Goal: Transaction & Acquisition: Purchase product/service

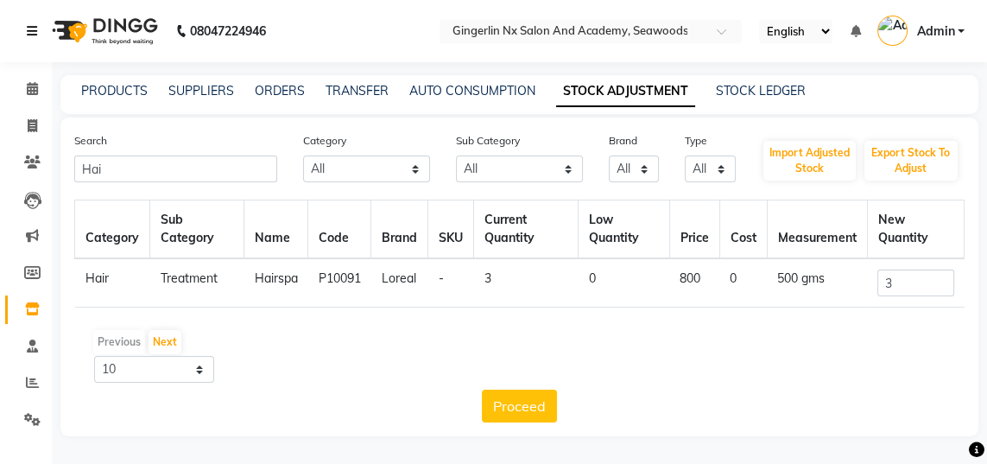
click at [35, 35] on icon at bounding box center [32, 31] width 10 height 12
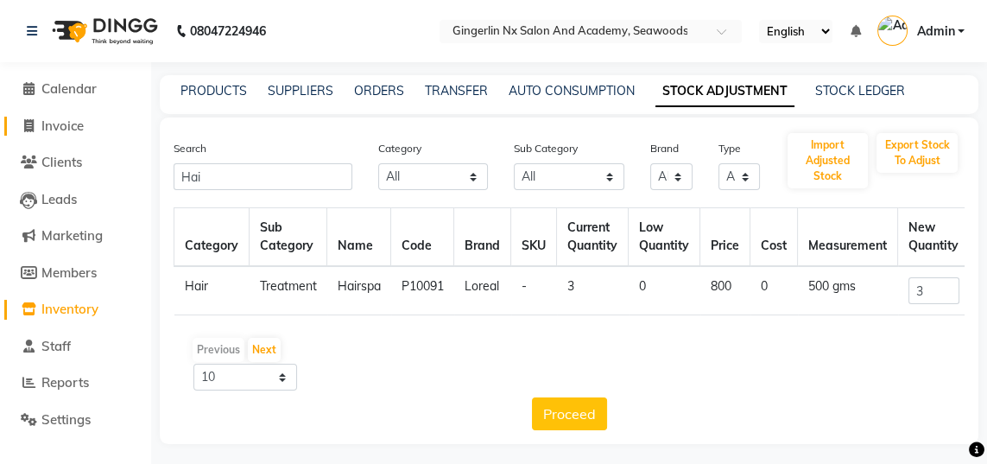
click at [60, 126] on span "Invoice" at bounding box center [62, 125] width 42 height 16
select select "service"
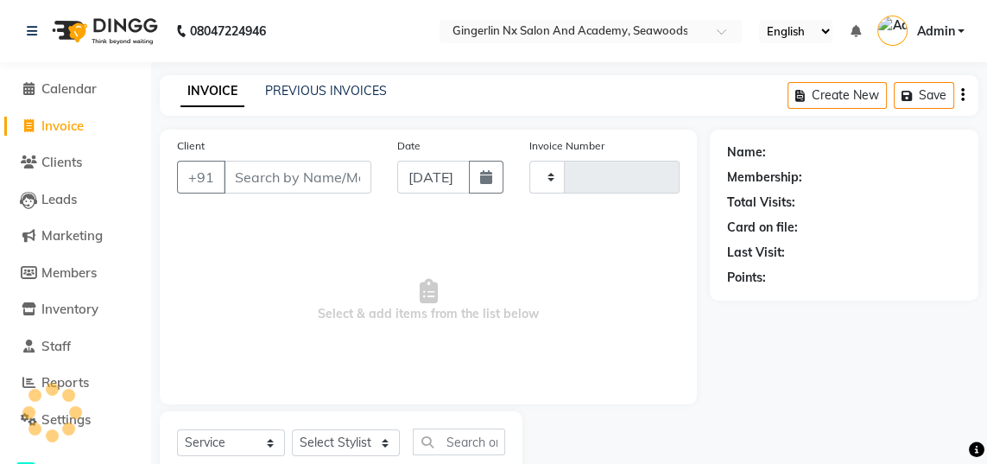
type input "0657"
select select "480"
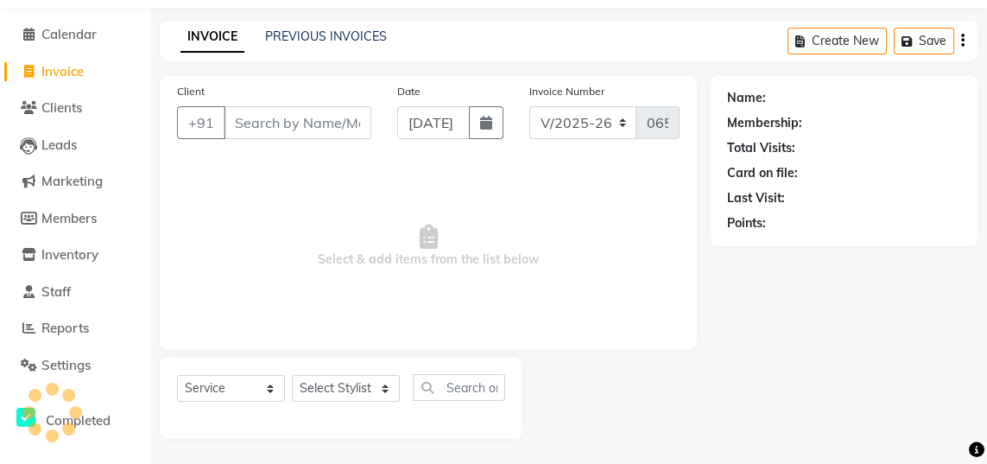
select select "membership"
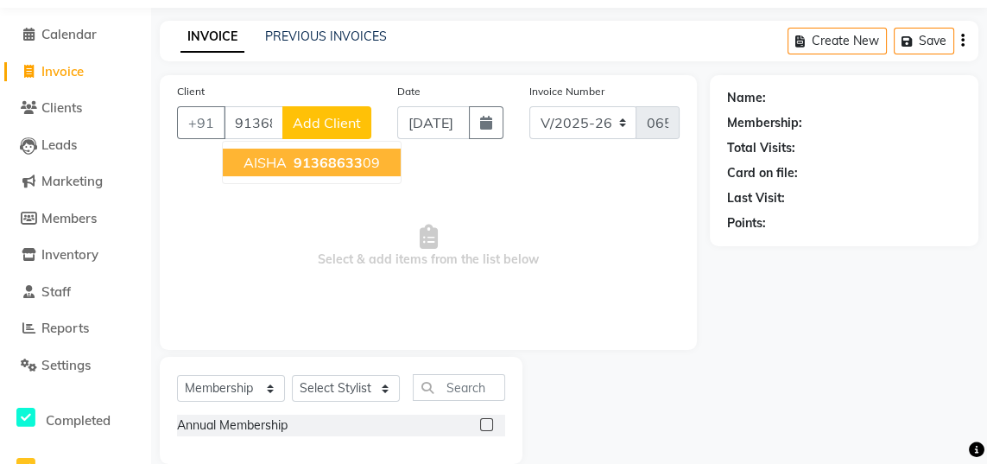
scroll to position [0, 0]
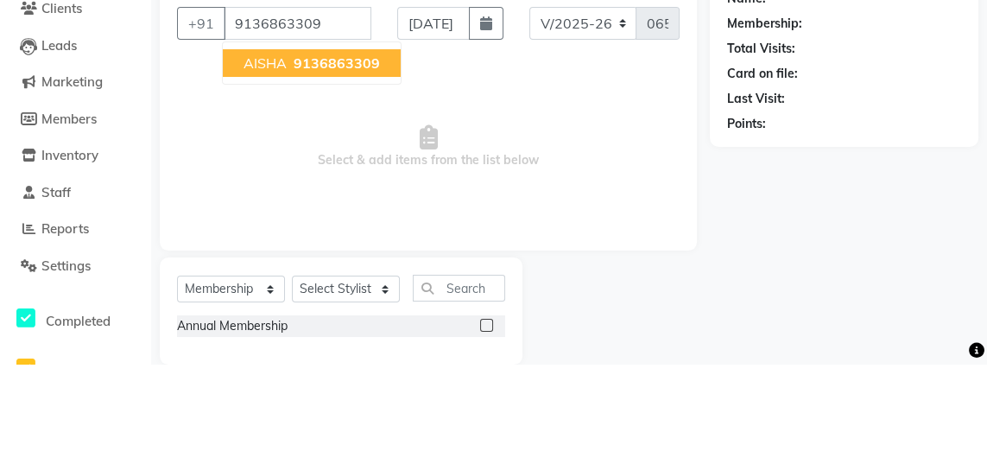
click at [368, 171] on button "AISHA 9136863309" at bounding box center [312, 162] width 178 height 28
type input "9136863309"
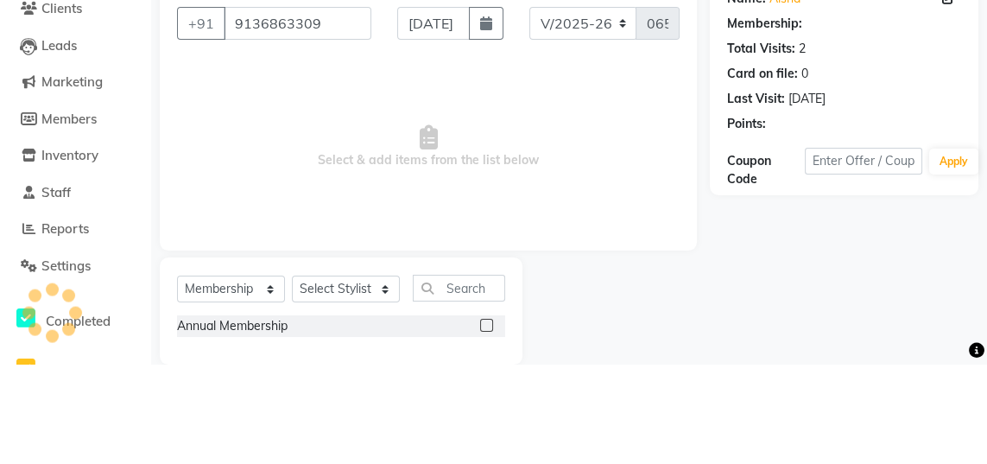
scroll to position [54, 0]
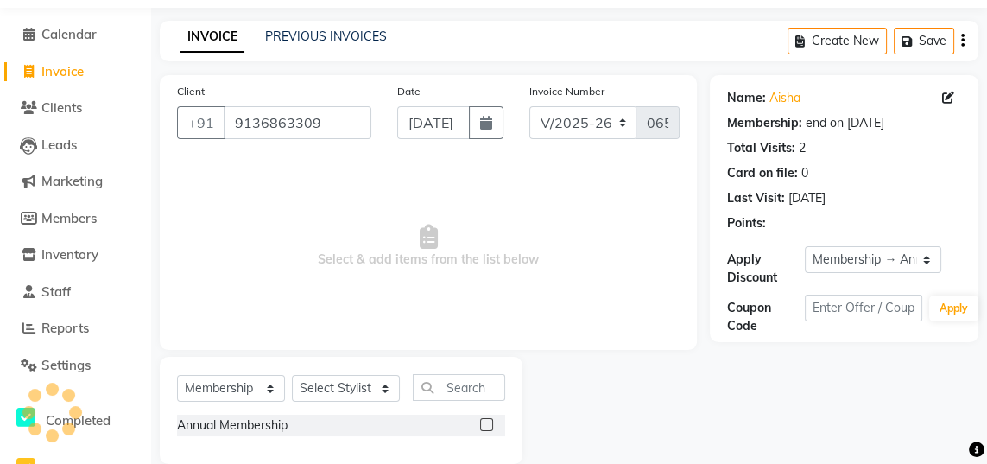
select select "3: Object"
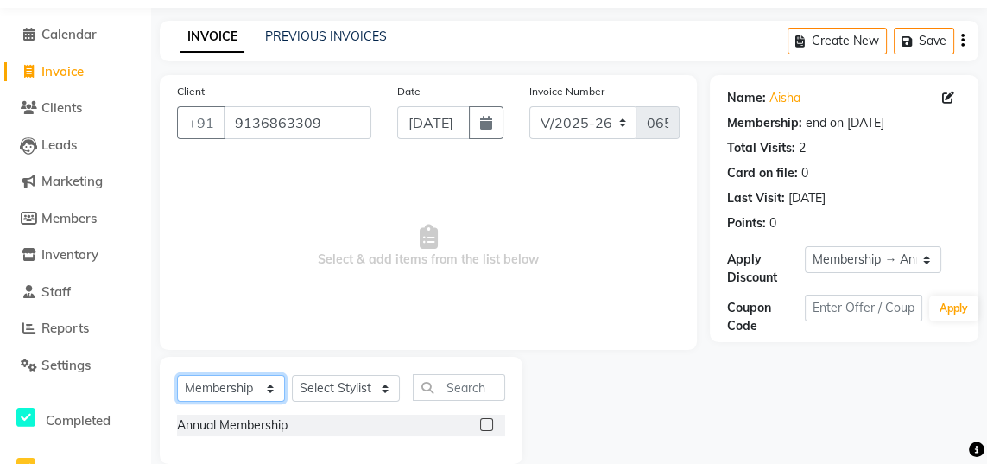
click at [262, 392] on select "Select Service Product Membership Package Voucher Prepaid Gift Card" at bounding box center [231, 388] width 108 height 27
select select "service"
click at [177, 375] on select "Select Service Product Membership Package Voucher Prepaid Gift Card" at bounding box center [231, 388] width 108 height 27
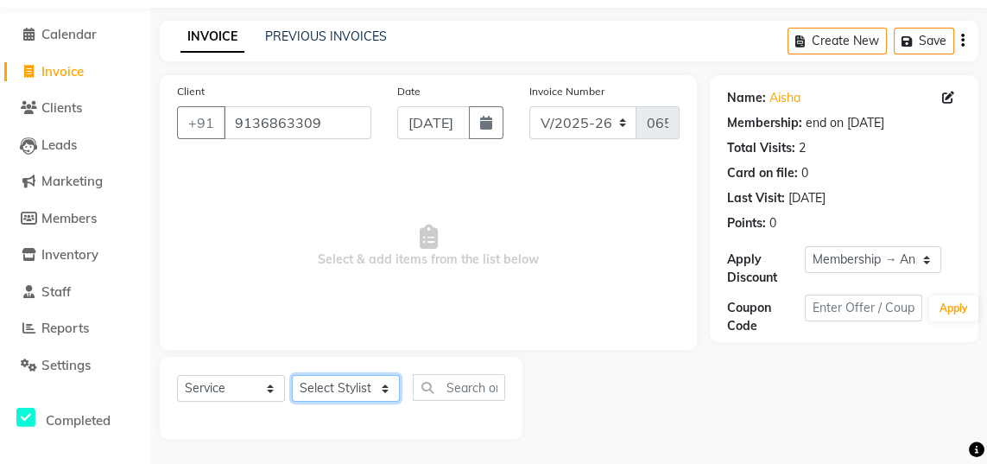
click at [376, 397] on select "Select Stylist Jaya [PERSON_NAME] Sanya [PERSON_NAME] [PERSON_NAME]" at bounding box center [346, 388] width 108 height 27
select select "84216"
click at [292, 375] on select "Select Stylist Jaya [PERSON_NAME] Sanya [PERSON_NAME] [PERSON_NAME]" at bounding box center [346, 388] width 108 height 27
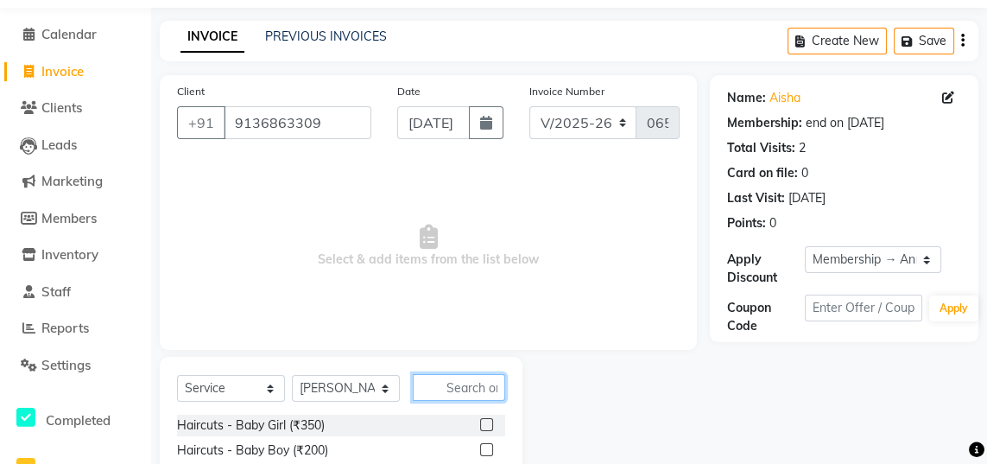
click at [476, 389] on input "text" at bounding box center [459, 387] width 92 height 27
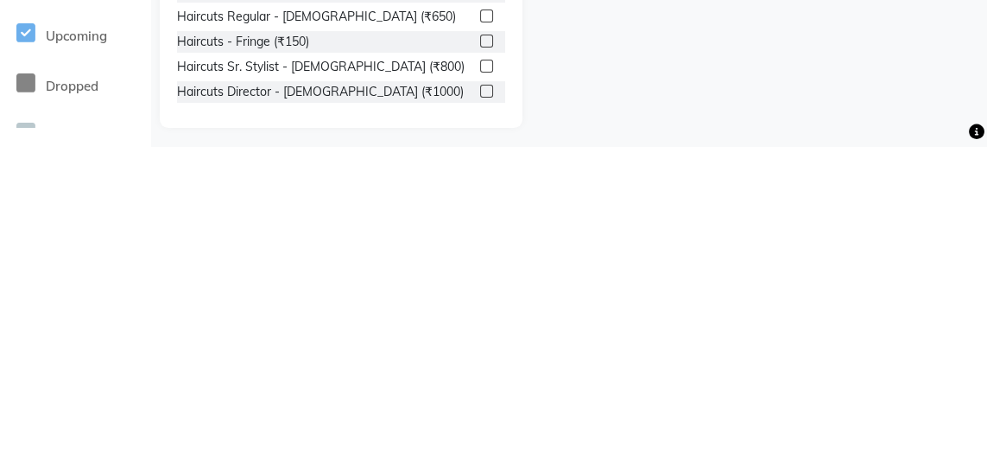
scroll to position [227, 0]
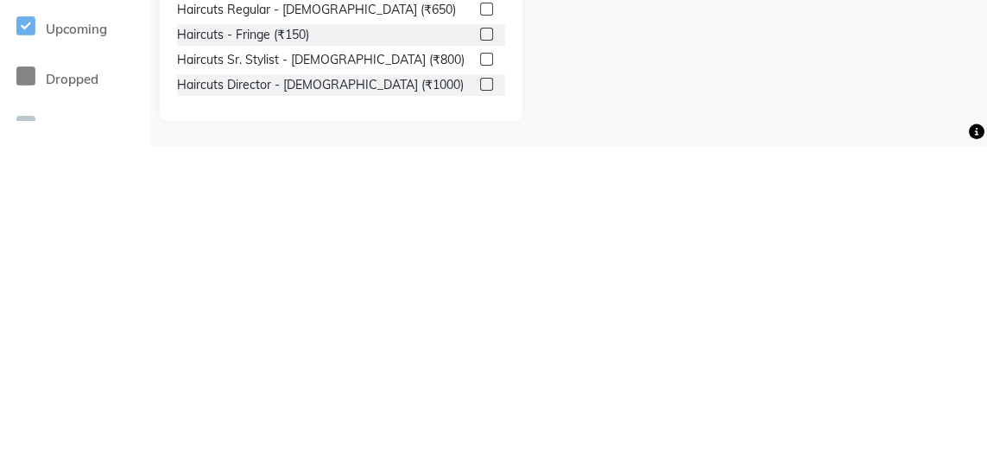
type input "Hair"
click at [487, 406] on label at bounding box center [486, 401] width 13 height 13
click at [487, 406] on input "checkbox" at bounding box center [485, 402] width 11 height 11
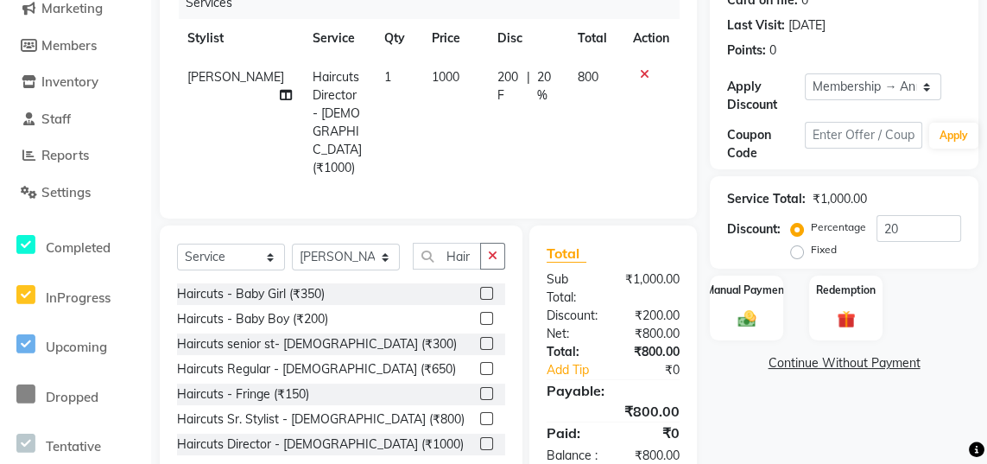
checkbox input "false"
click at [537, 80] on span "20 %" at bounding box center [547, 86] width 20 height 36
select select "84216"
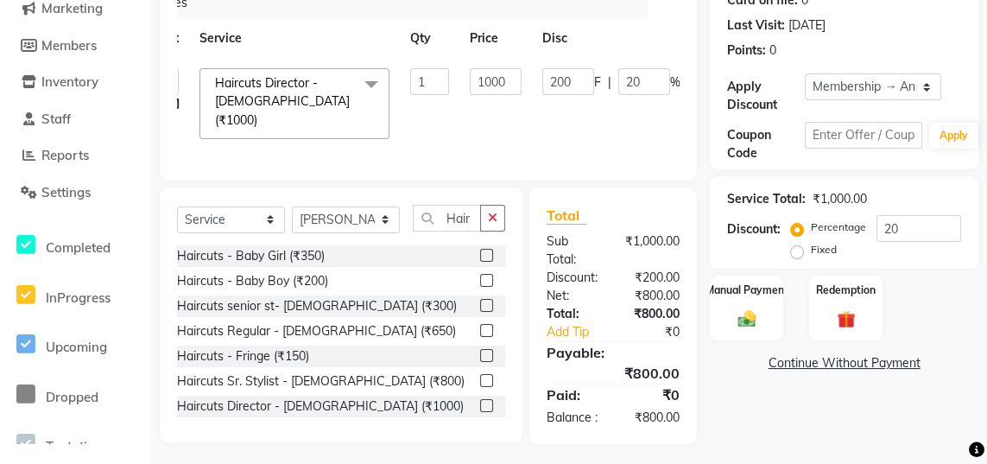
scroll to position [0, 69]
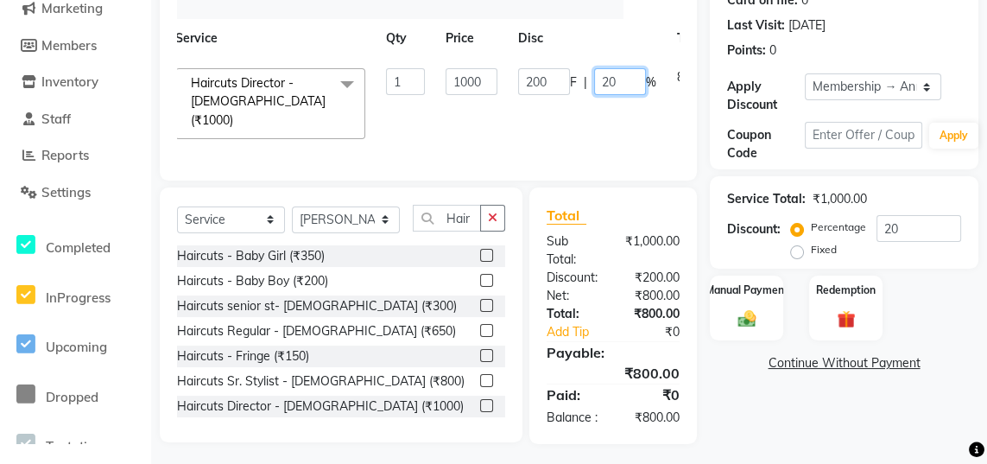
click at [626, 86] on input "20" at bounding box center [620, 81] width 52 height 27
type input "2"
type input "40"
click at [649, 129] on tr "[PERSON_NAME] Sanya [PERSON_NAME] [PERSON_NAME] Haircuts Director - [DEMOGRAPHI…" at bounding box center [441, 104] width 666 height 92
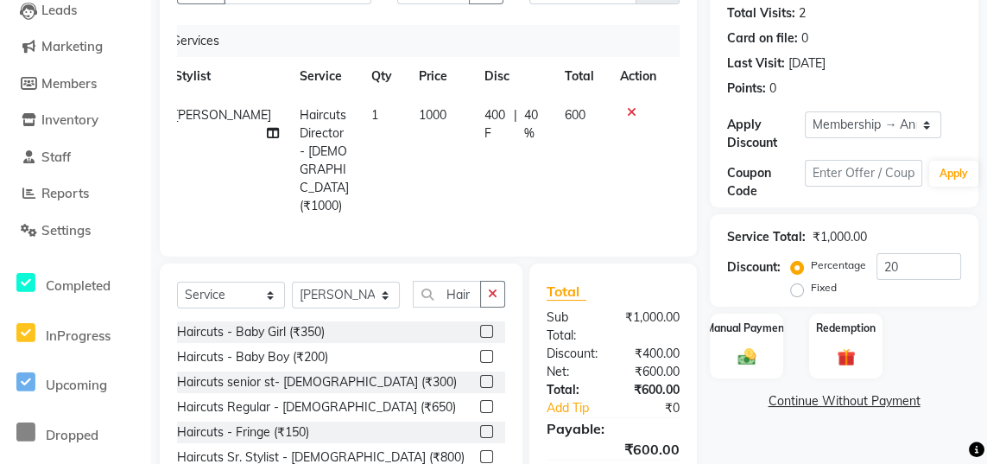
scroll to position [168, 0]
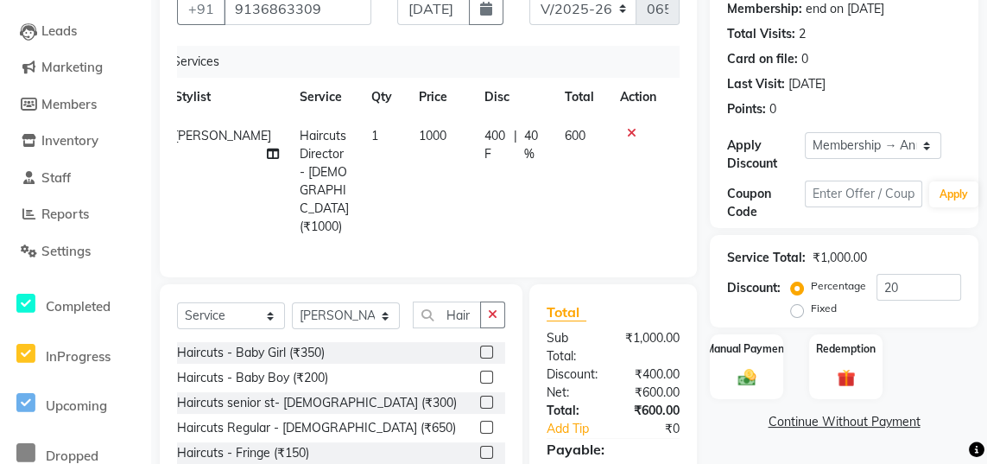
click at [768, 368] on div "Manual Payment" at bounding box center [746, 367] width 73 height 66
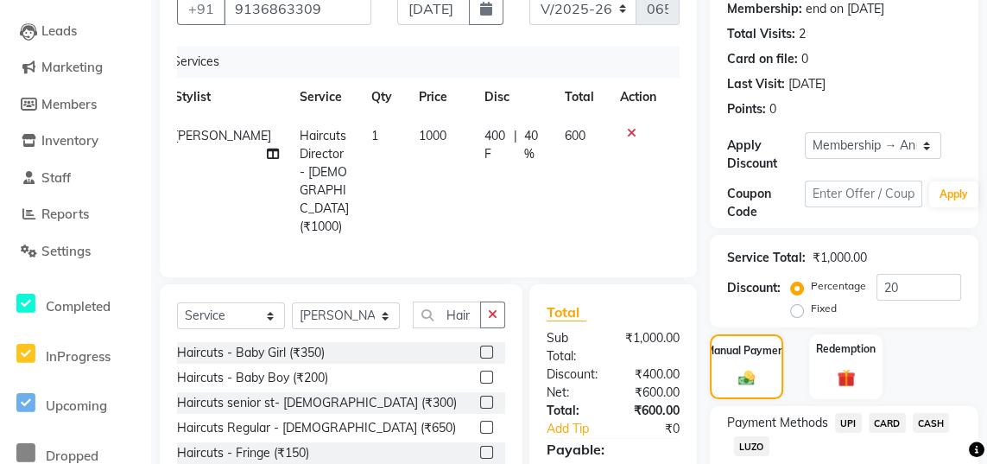
click at [845, 422] on span "UPI" at bounding box center [848, 423] width 27 height 20
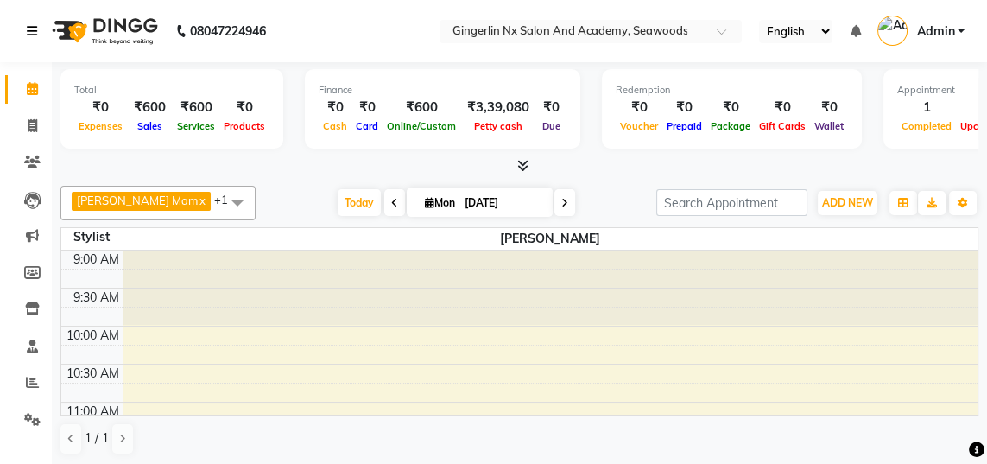
click at [34, 34] on icon at bounding box center [32, 31] width 10 height 12
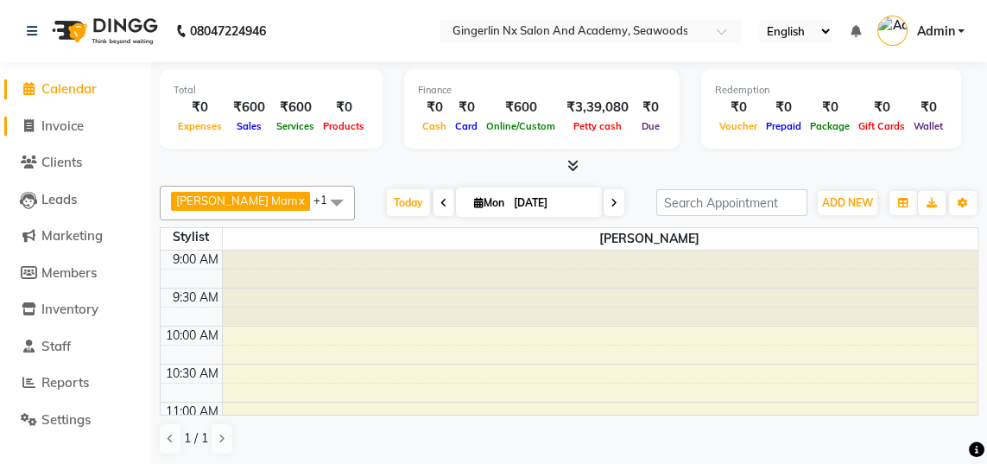
click at [57, 126] on span "Invoice" at bounding box center [62, 125] width 42 height 16
select select "service"
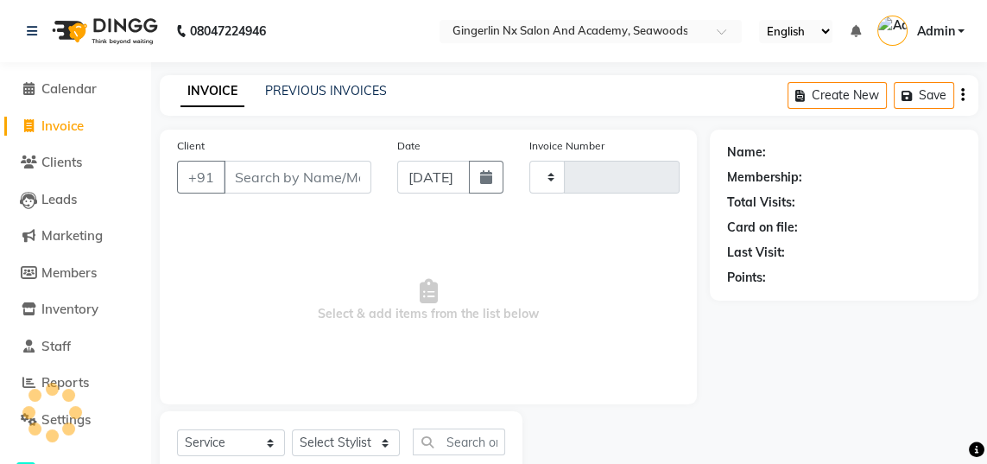
type input "0658"
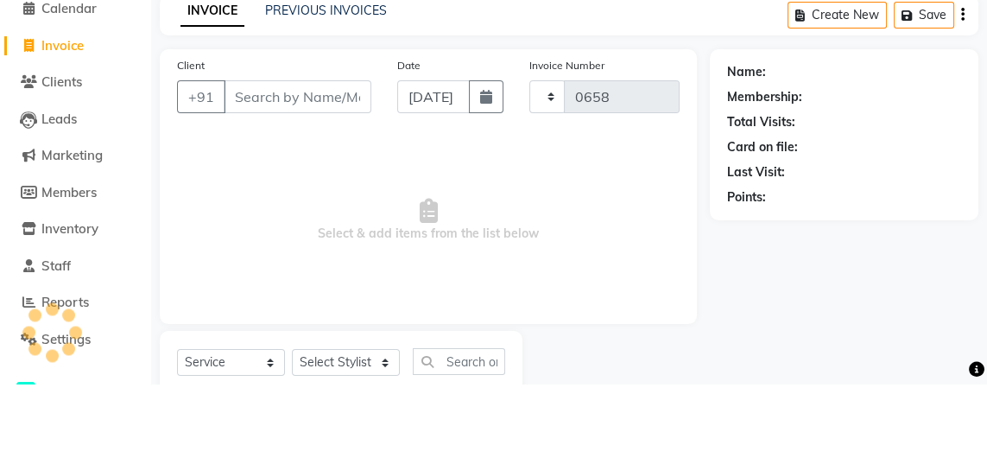
select select "480"
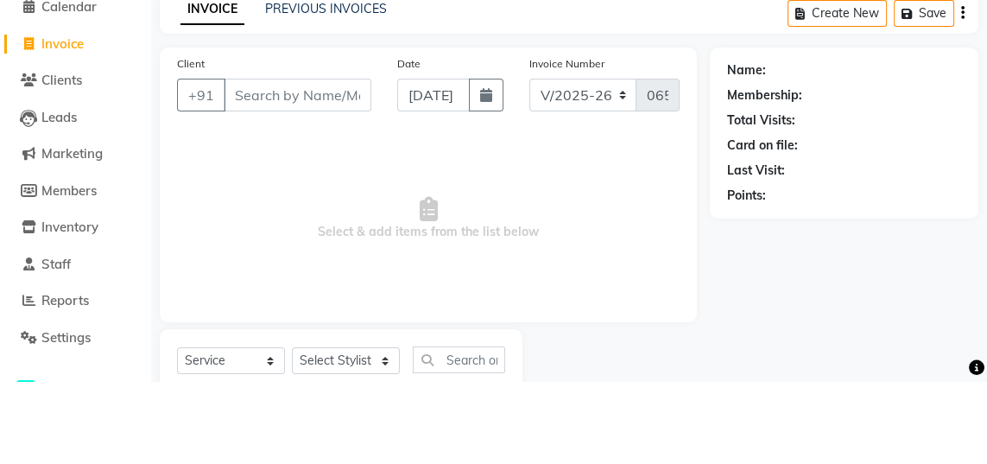
select select "membership"
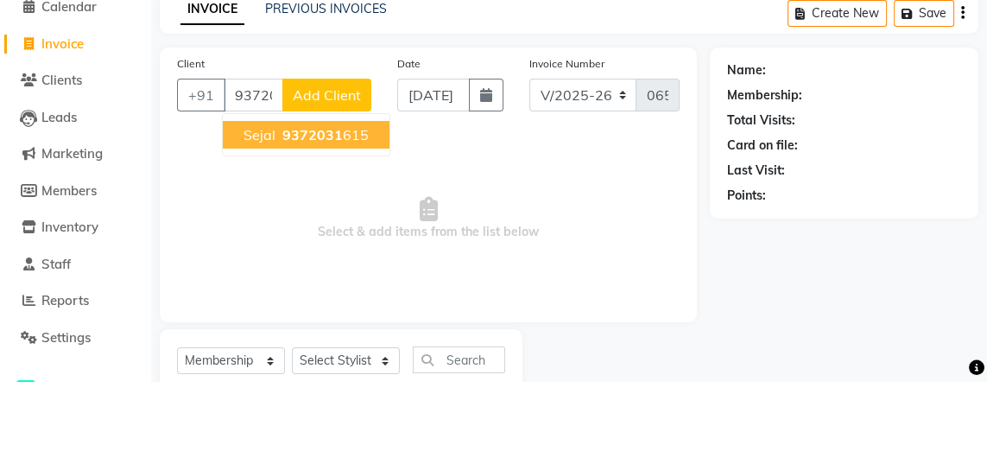
click at [342, 219] on ngb-highlight "9372031 615" at bounding box center [324, 216] width 90 height 17
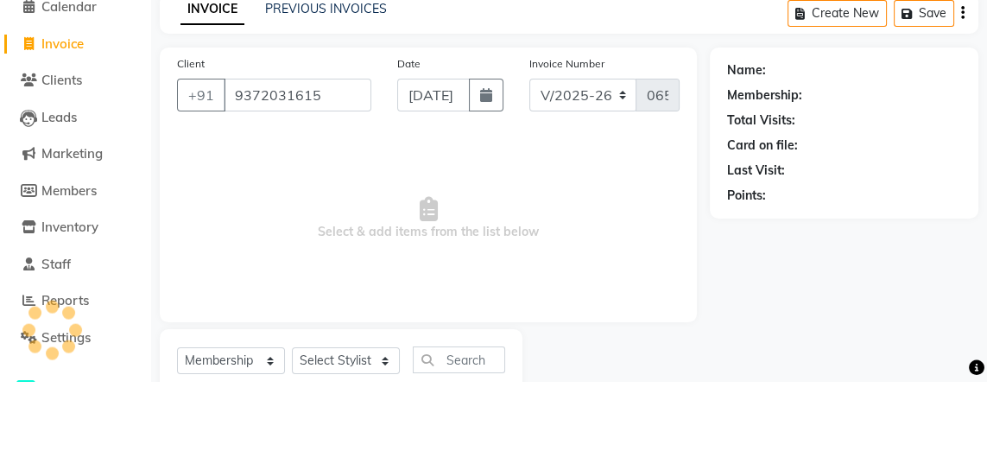
type input "9372031615"
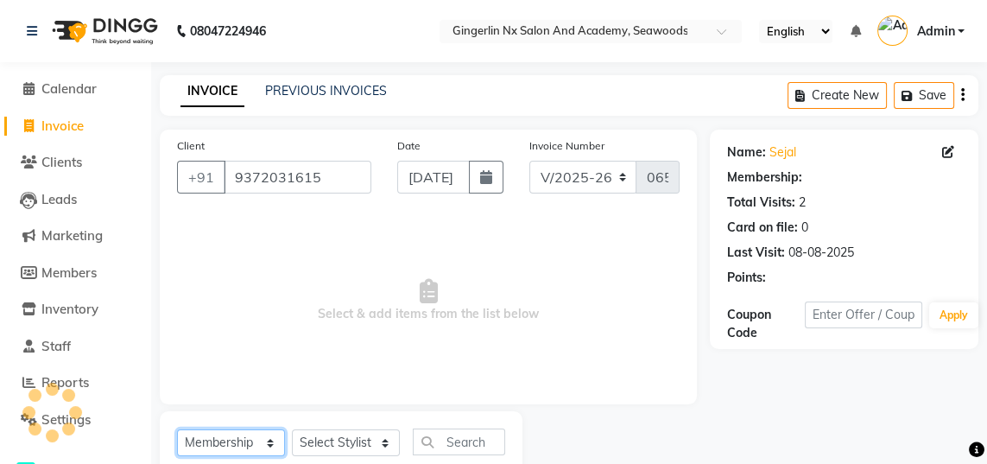
click at [238, 442] on select "Select Service Product Membership Package Voucher Prepaid Gift Card" at bounding box center [231, 442] width 108 height 27
select select "1: Object"
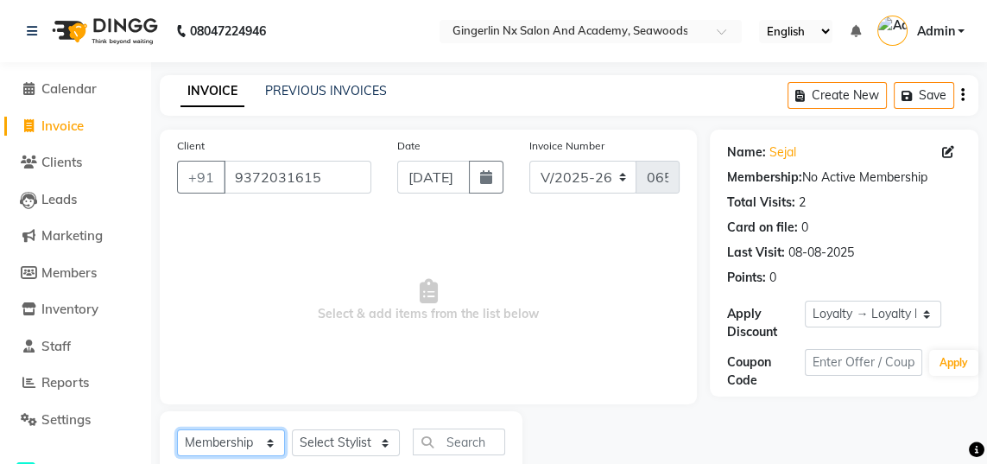
select select "service"
click at [177, 429] on select "Select Service Product Membership Package Voucher Prepaid Gift Card" at bounding box center [231, 442] width 108 height 27
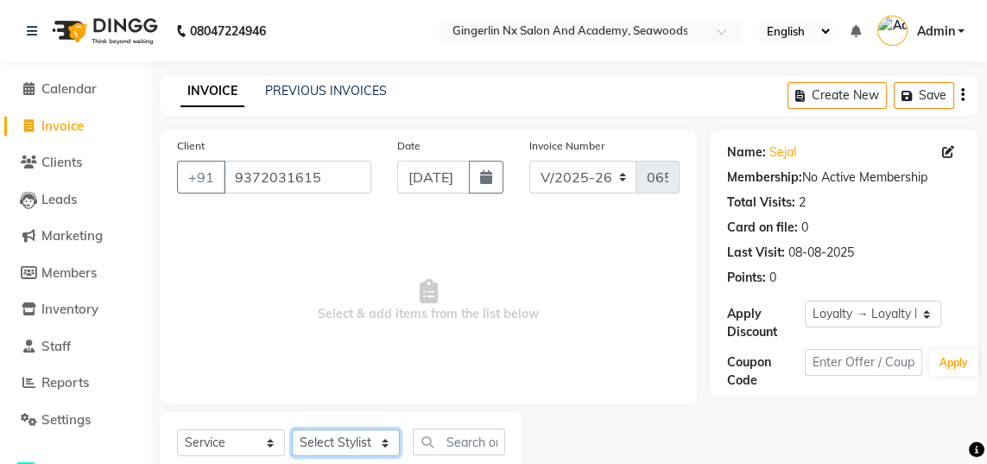
click at [356, 442] on select "Select Stylist Jaya [PERSON_NAME] Sanya [PERSON_NAME] [PERSON_NAME]" at bounding box center [346, 442] width 108 height 27
click at [292, 429] on select "Select Stylist Jaya [PERSON_NAME] Sanya [PERSON_NAME] [PERSON_NAME]" at bounding box center [346, 442] width 108 height 27
click at [354, 440] on select "Select Stylist Jaya [PERSON_NAME] Sanya [PERSON_NAME] [PERSON_NAME]" at bounding box center [346, 442] width 108 height 27
select select "47531"
click at [292, 429] on select "Select Stylist Jaya [PERSON_NAME] Sanya [PERSON_NAME] [PERSON_NAME]" at bounding box center [346, 442] width 108 height 27
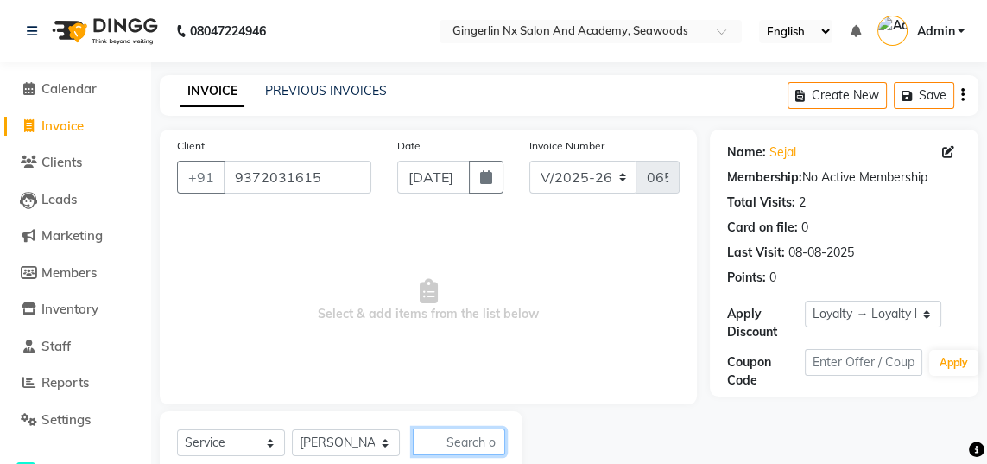
click at [452, 444] on input "text" at bounding box center [459, 441] width 92 height 27
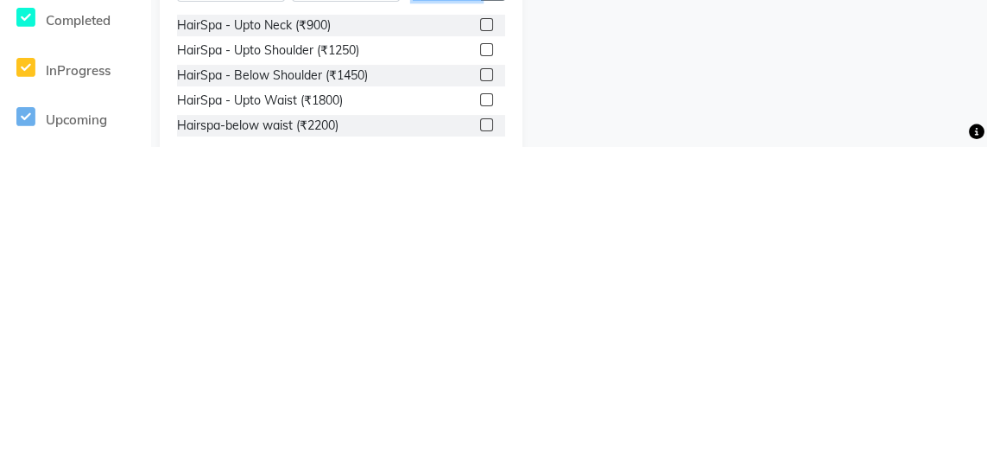
scroll to position [137, 0]
type input "Hair spa"
click at [484, 392] on label at bounding box center [486, 391] width 13 height 13
click at [484, 392] on input "checkbox" at bounding box center [485, 392] width 11 height 11
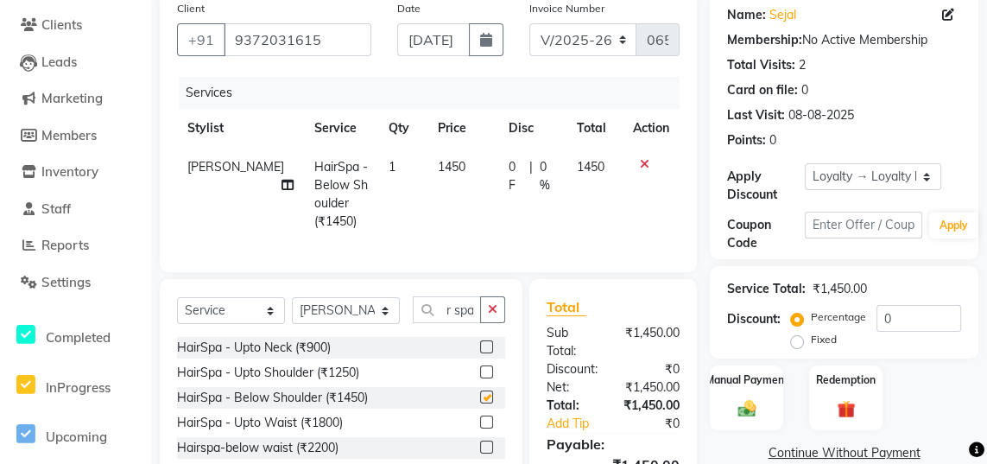
scroll to position [0, 0]
checkbox input "false"
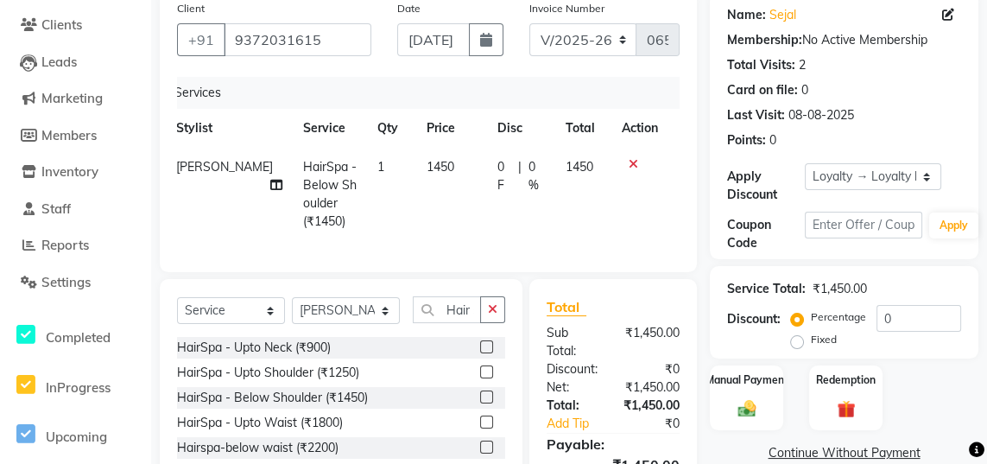
click at [528, 167] on span "0 %" at bounding box center [536, 176] width 16 height 36
select select "47531"
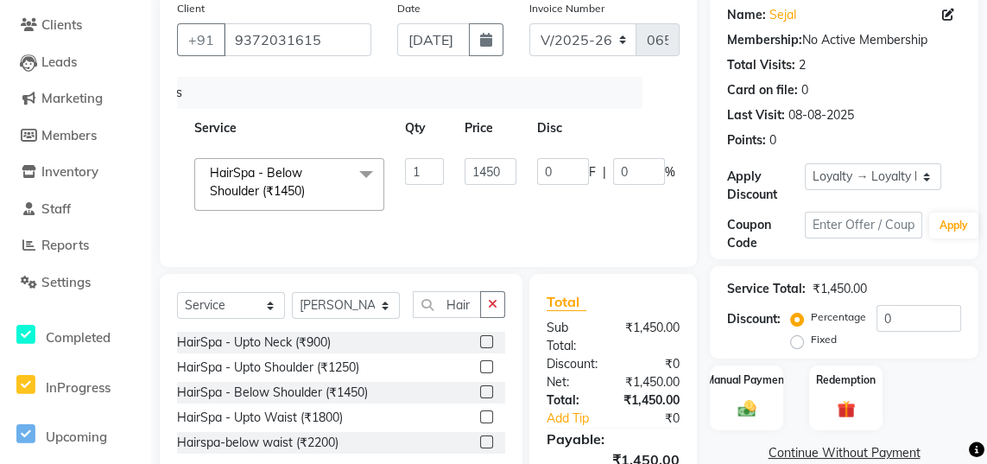
scroll to position [0, 71]
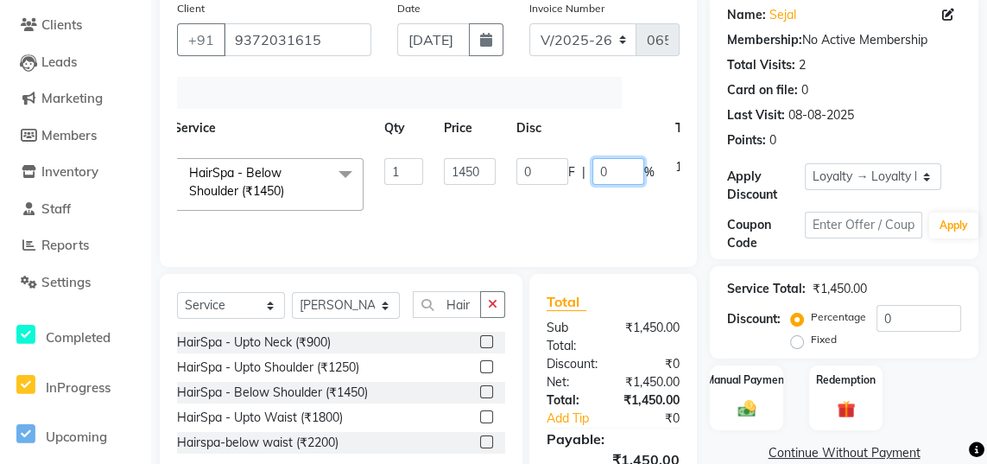
click at [619, 174] on input "0" at bounding box center [618, 171] width 52 height 27
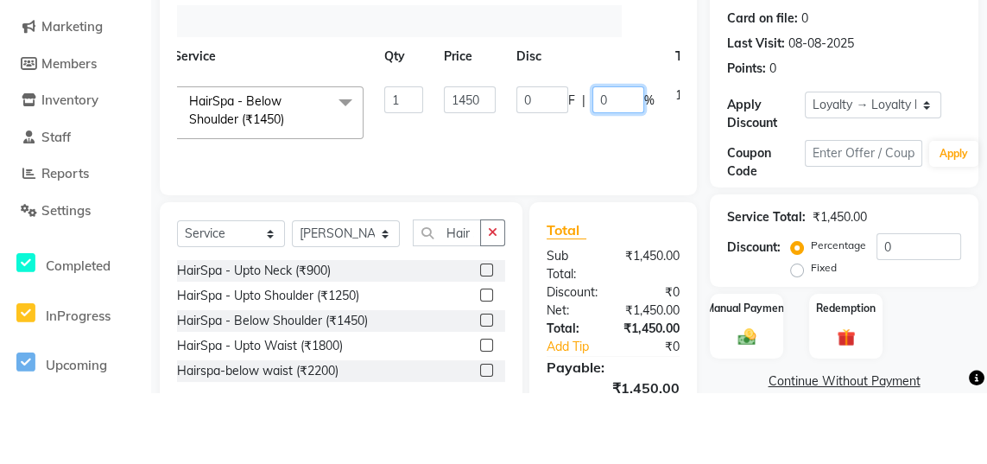
scroll to position [137, 0]
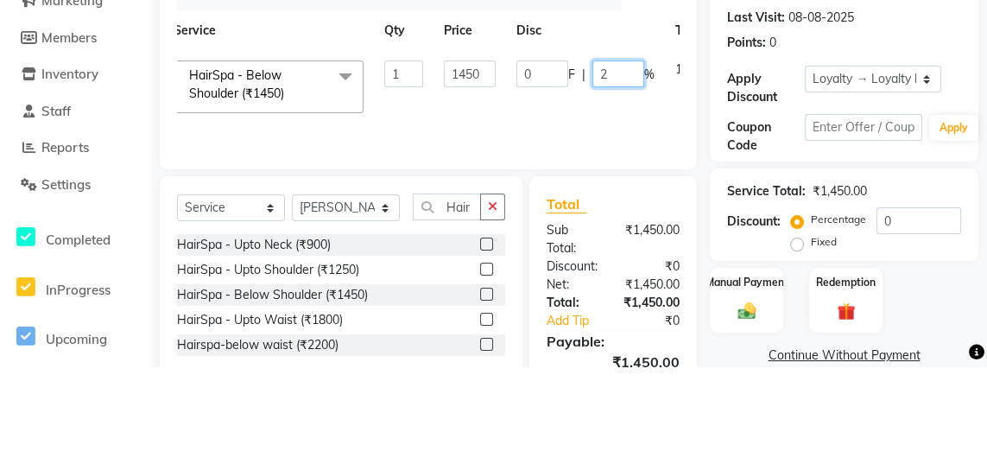
type input "20"
click at [651, 208] on tr "Jaya Sajida Samar Sanya Sashina Sheetal Tosif HairSpa - Below Shoulder (₹1450) …" at bounding box center [439, 184] width 666 height 73
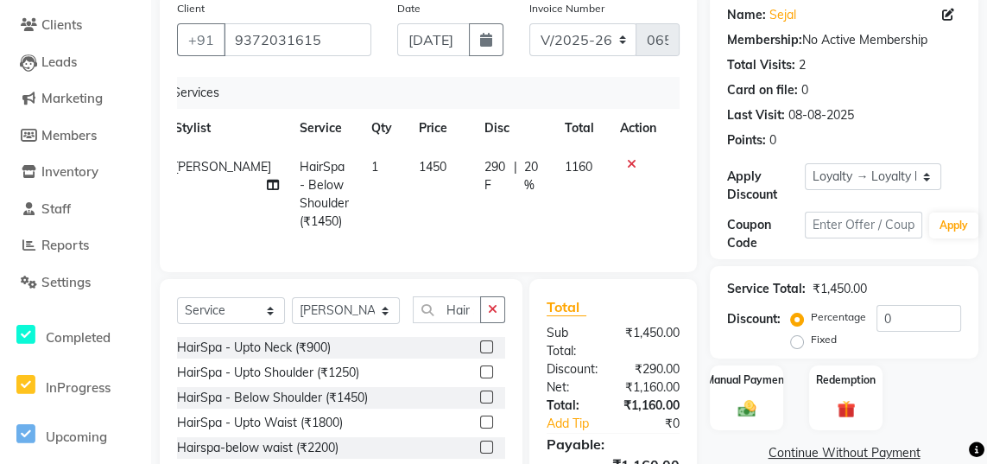
scroll to position [168, 0]
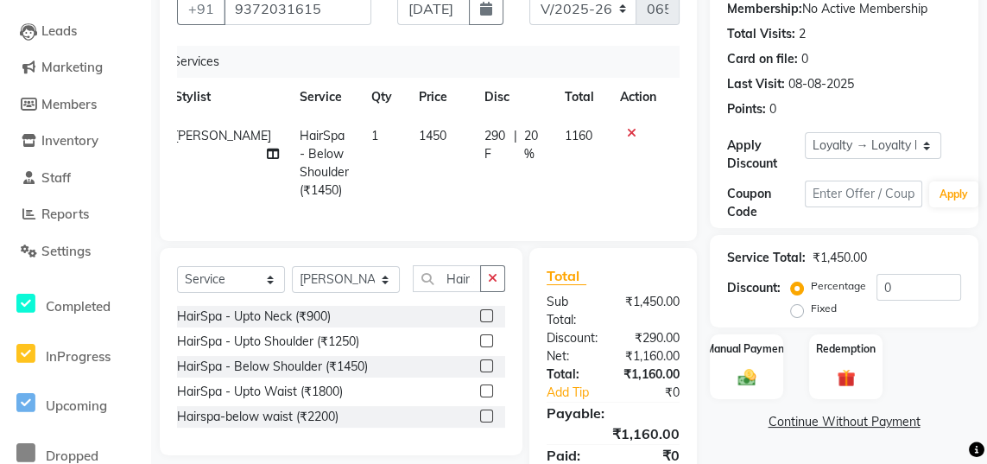
click at [749, 370] on img at bounding box center [746, 377] width 29 height 21
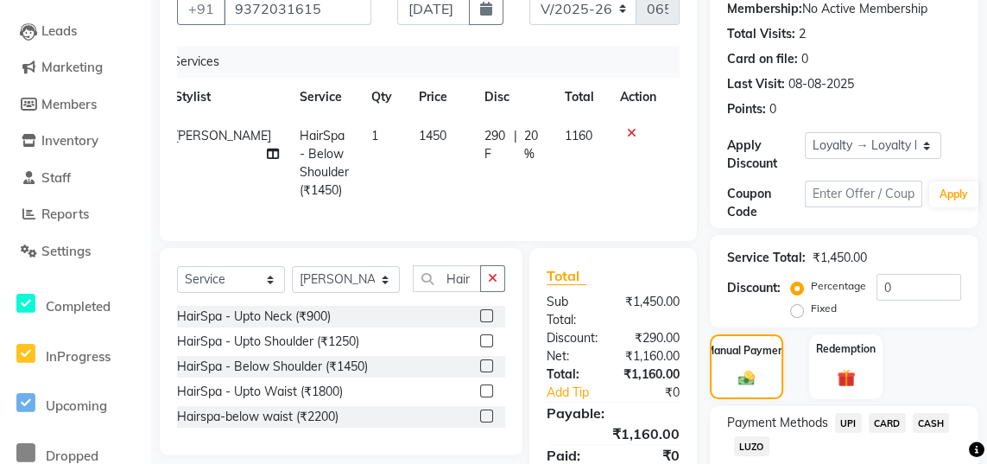
click at [847, 418] on span "UPI" at bounding box center [848, 423] width 27 height 20
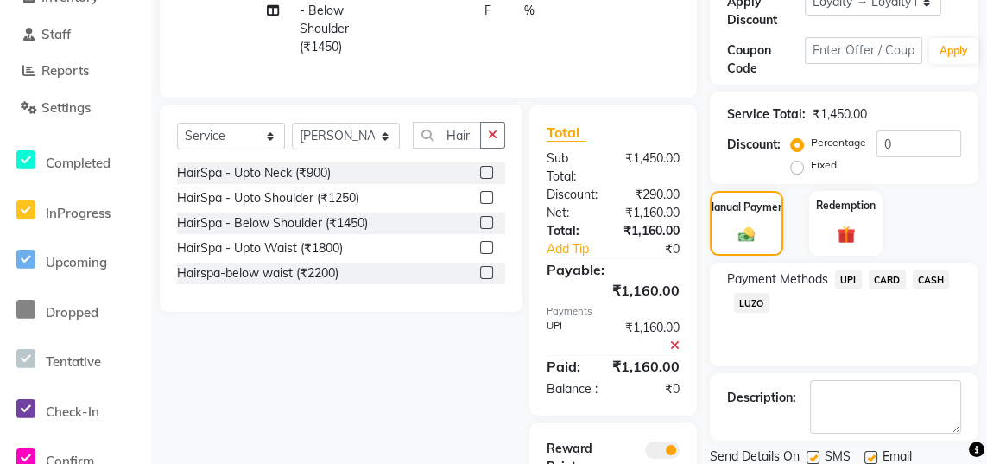
scroll to position [362, 0]
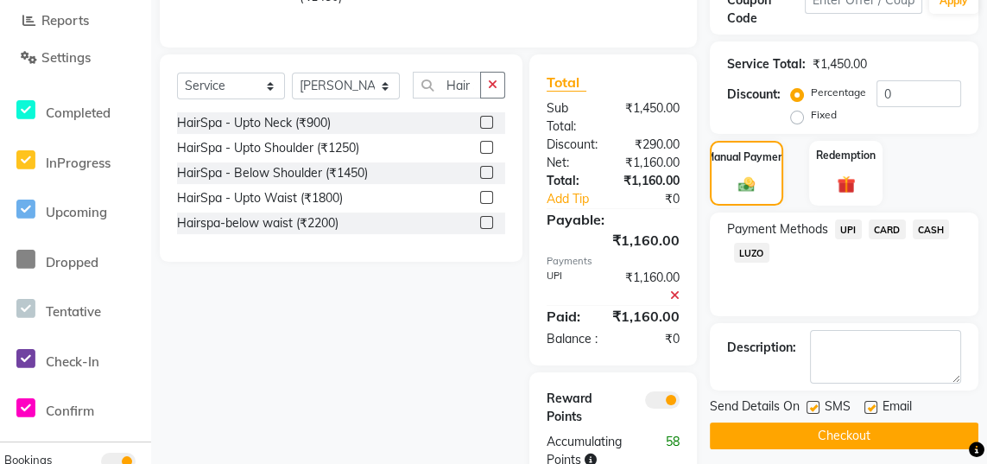
click at [850, 430] on button "Checkout" at bounding box center [844, 435] width 269 height 27
